Goal: Information Seeking & Learning: Learn about a topic

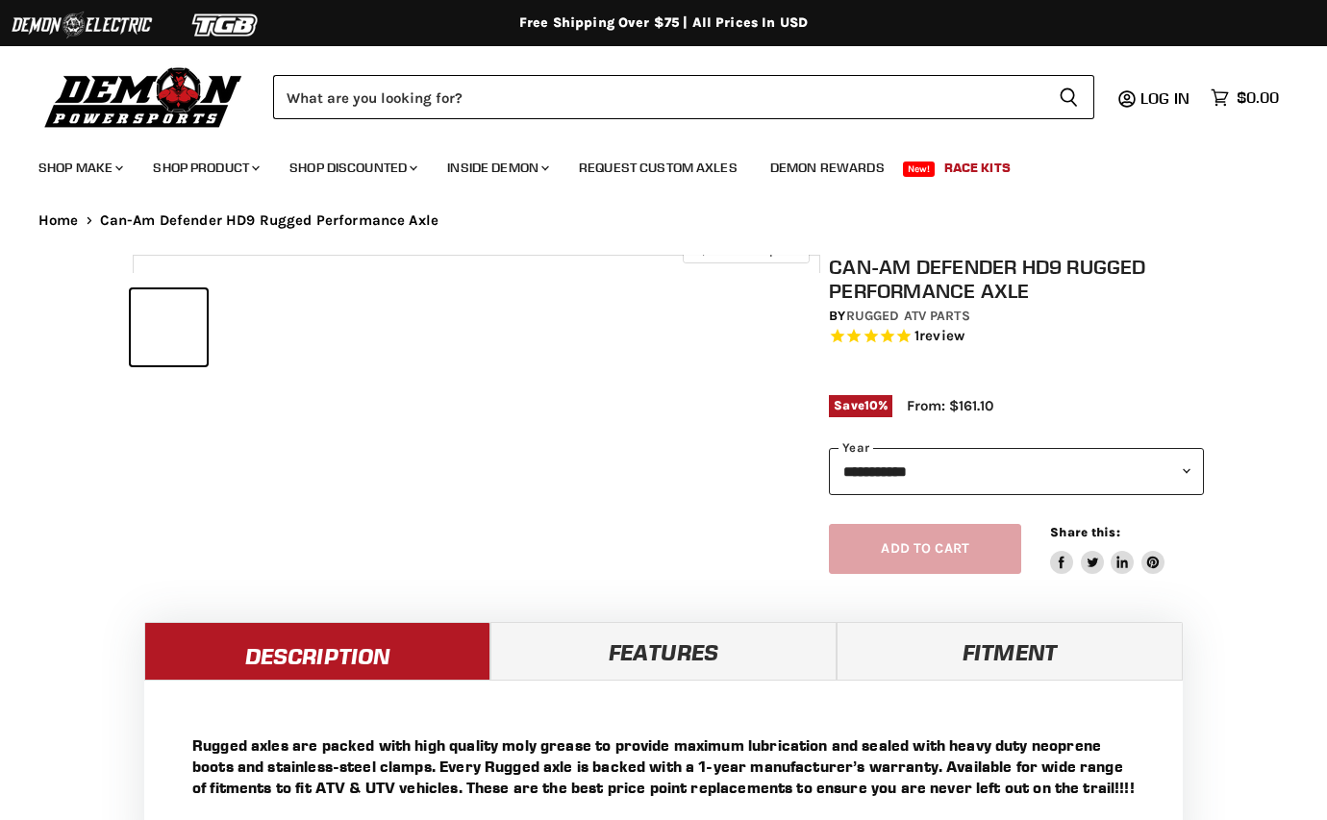
select select "******"
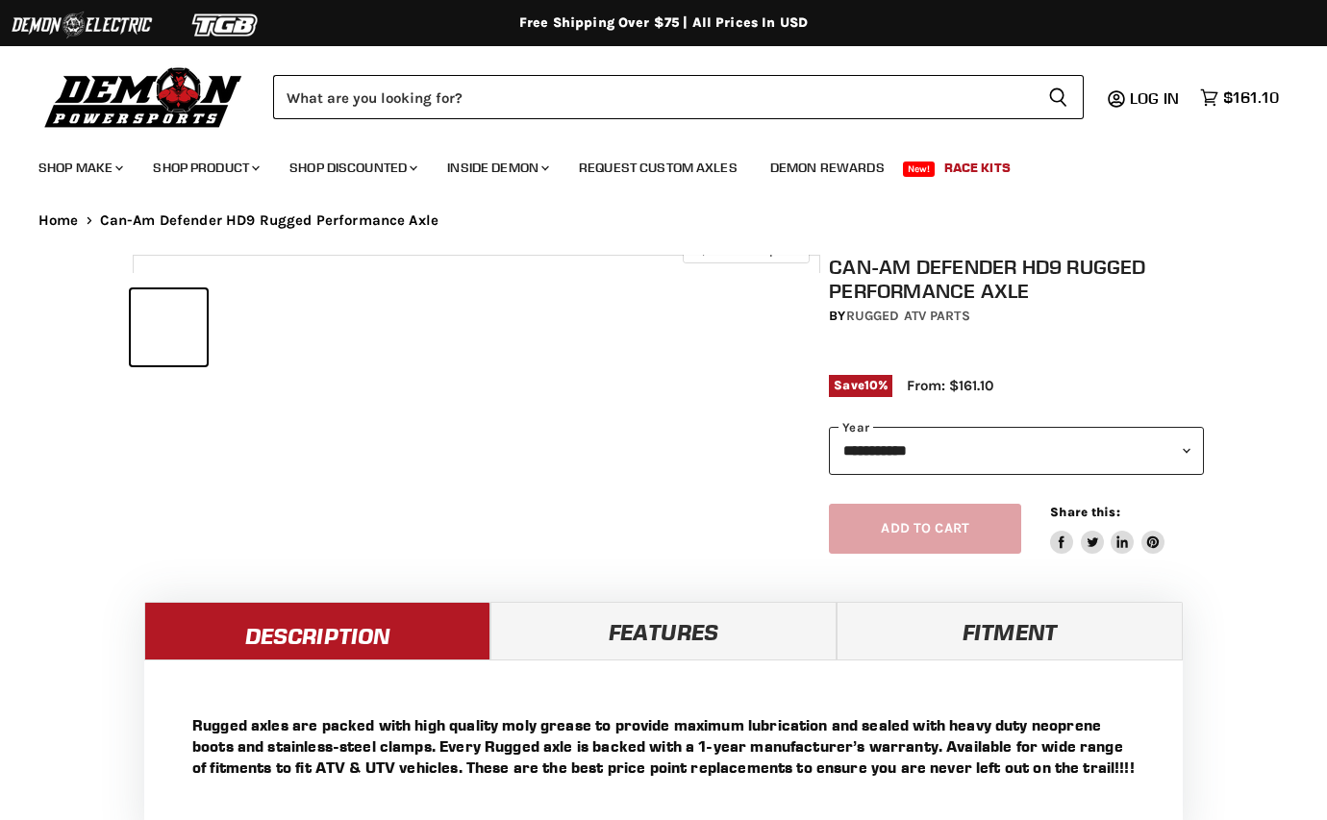
select select "******"
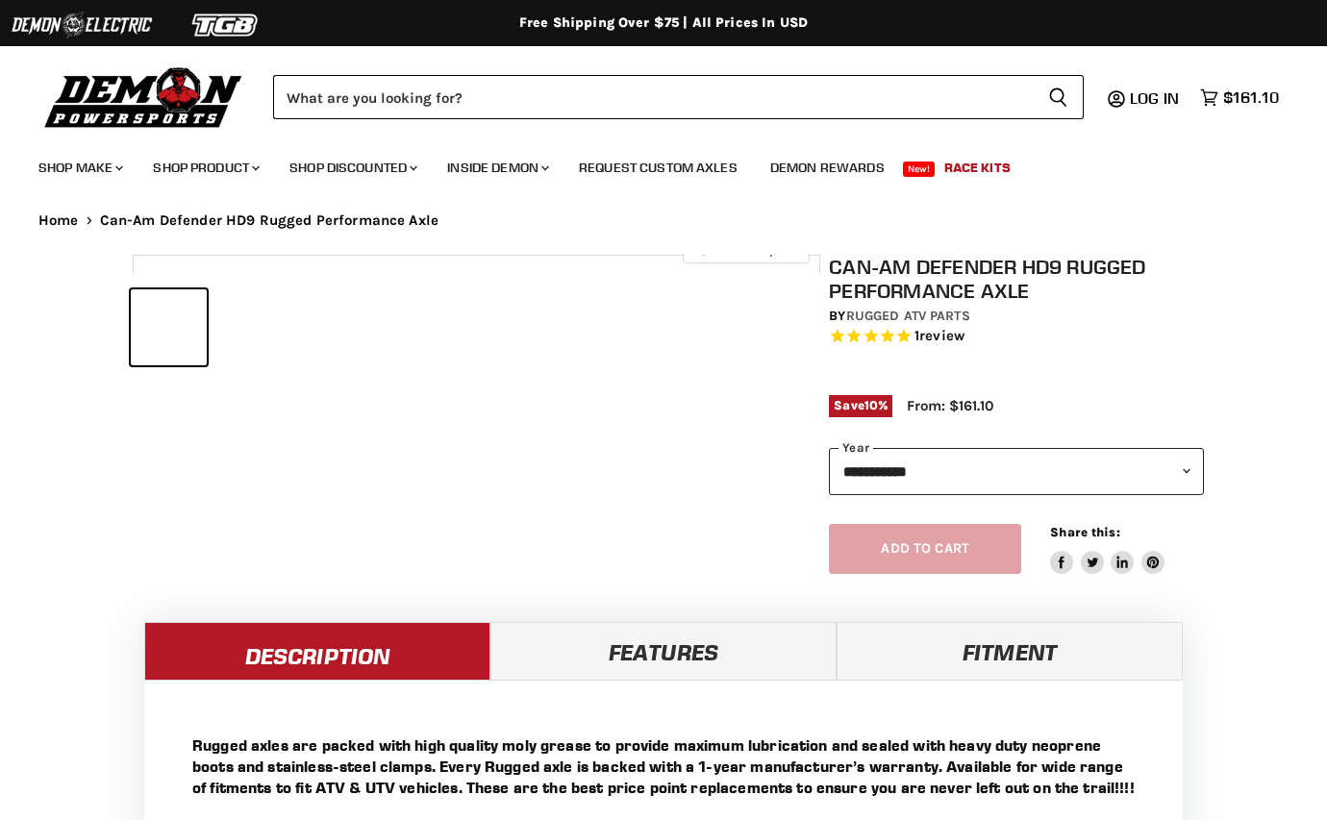
select select "******"
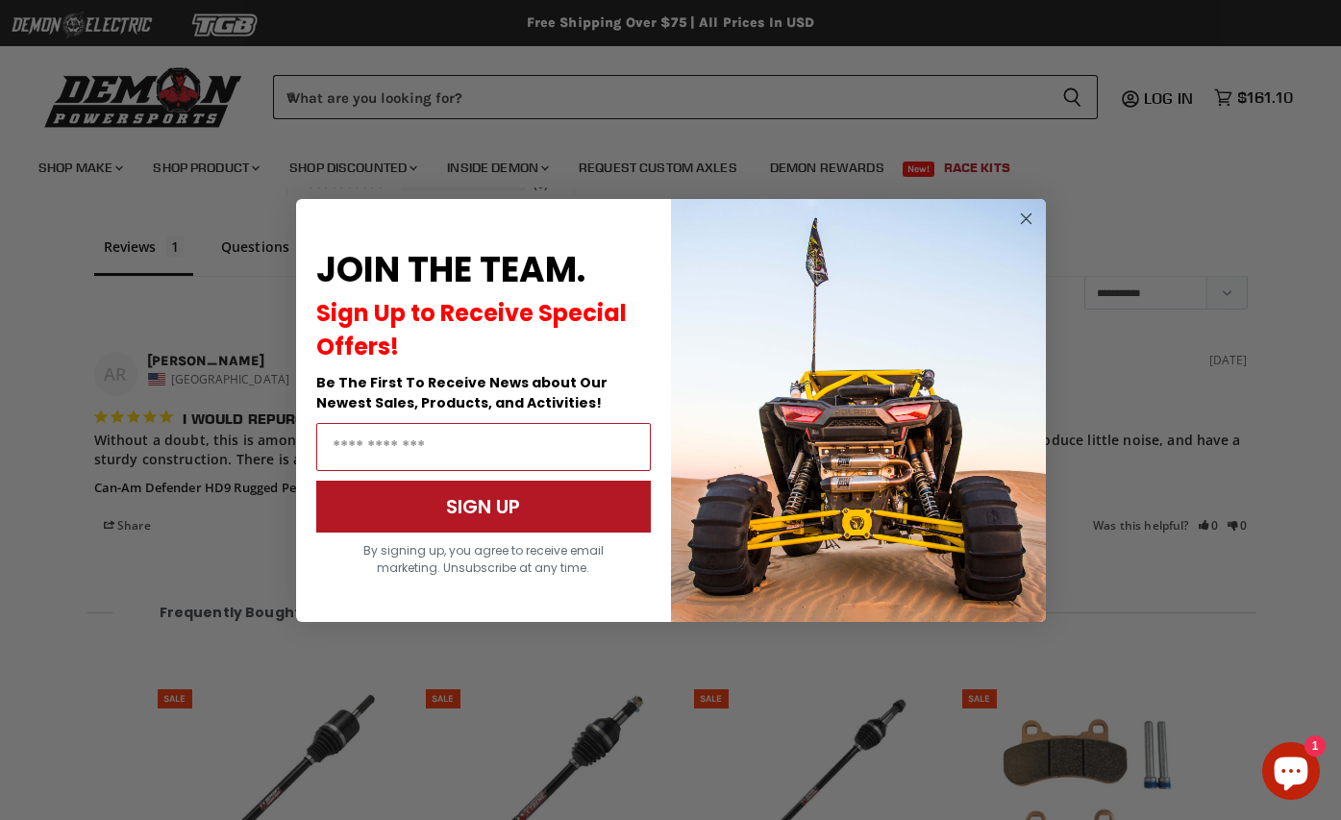
scroll to position [1611, 0]
